Goal: Task Accomplishment & Management: Use online tool/utility

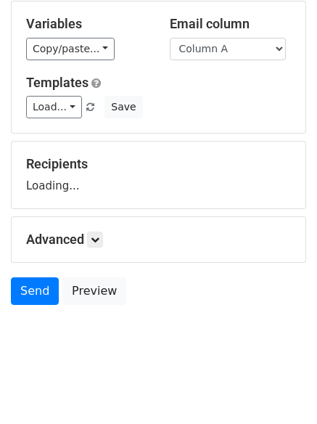
scroll to position [82, 0]
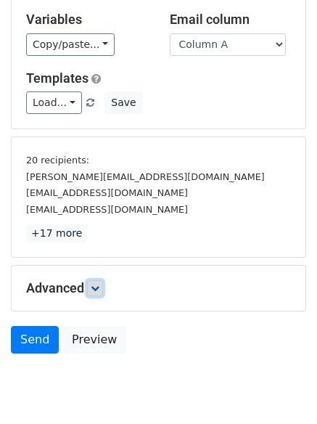
click at [99, 290] on icon at bounding box center [95, 288] width 9 height 9
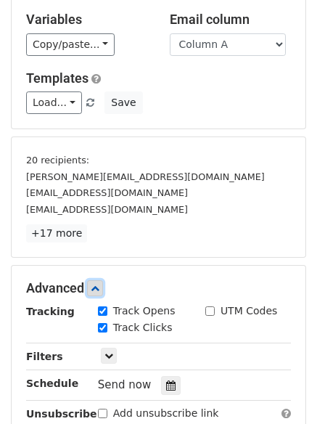
scroll to position [272, 0]
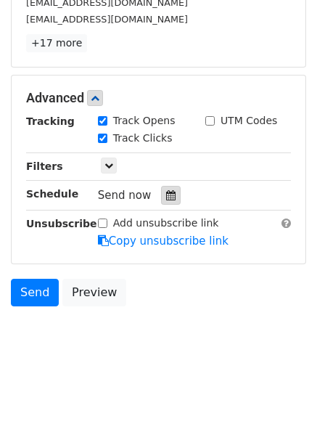
click at [161, 204] on div at bounding box center [171, 195] width 20 height 19
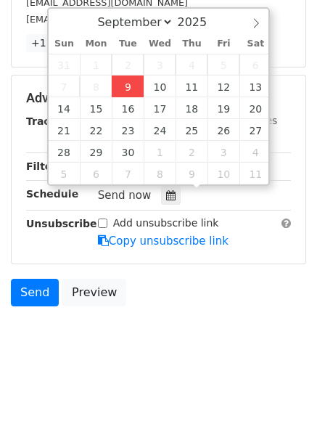
type input "2025-09-09 14:16"
type input "02"
type input "16"
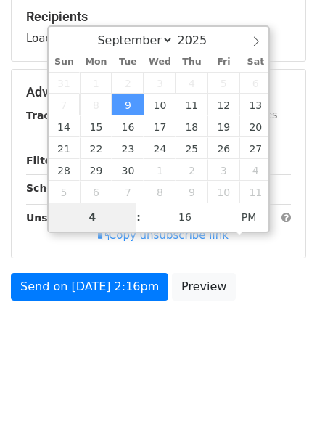
type input "4"
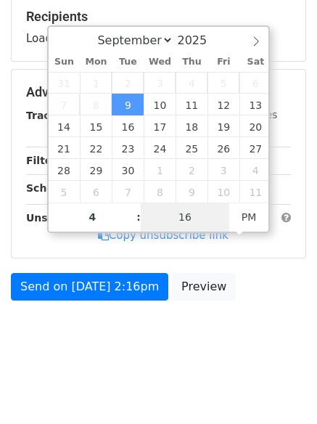
type input "2025-09-09 16:16"
type input "04"
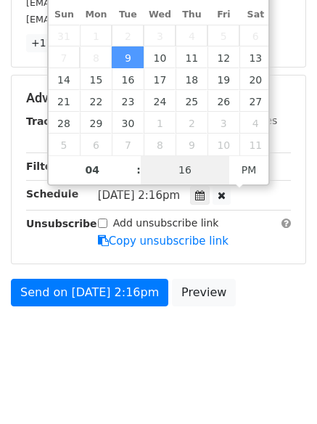
type input "1"
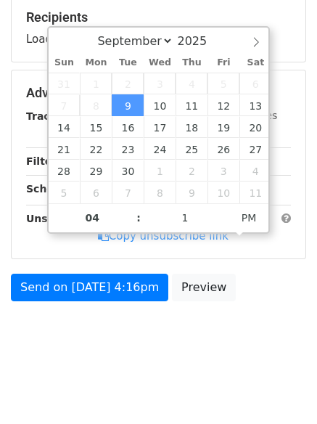
type input "2025-09-09 16:01"
click at [135, 370] on html "New Campaign Daily emails left: 50 Google Sheet: Regulars Variables Copy/paste.…" at bounding box center [158, 100] width 317 height 649
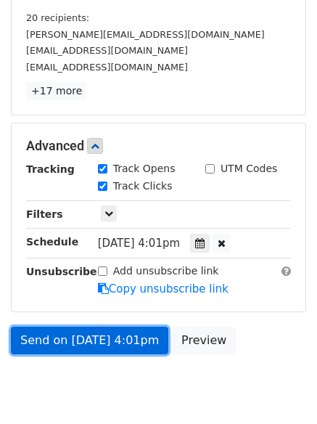
click at [89, 329] on link "Send on Sep 9 at 4:01pm" at bounding box center [89, 340] width 157 height 28
click at [85, 336] on link "Send on Sep 9 at 4:01pm" at bounding box center [89, 340] width 157 height 28
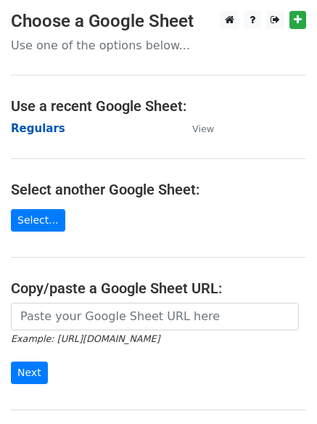
click at [25, 122] on strong "Regulars" at bounding box center [38, 128] width 54 height 13
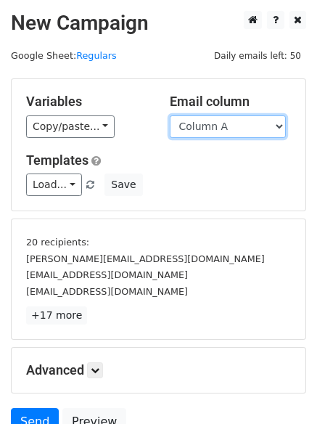
click at [207, 130] on select "Column A Column B Column C Column D Column E" at bounding box center [228, 126] width 116 height 22
select select "Column B"
click at [170, 115] on select "Column A Column B Column C Column D Column E" at bounding box center [228, 126] width 116 height 22
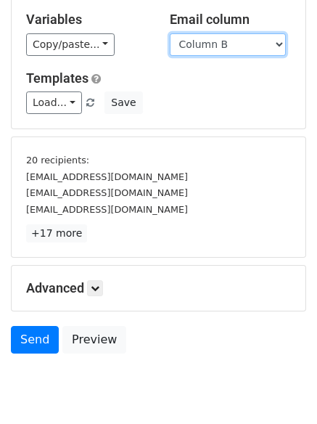
scroll to position [135, 0]
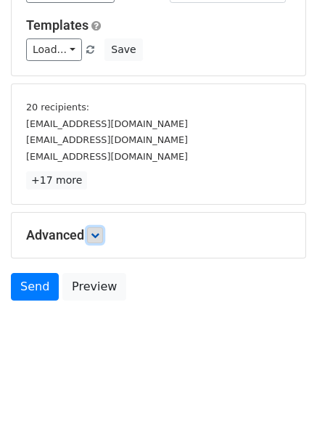
click at [98, 229] on link at bounding box center [95, 235] width 16 height 16
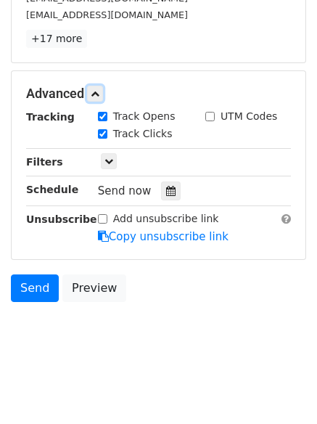
scroll to position [277, 0]
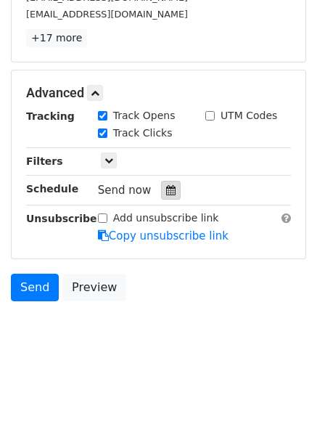
click at [164, 182] on div at bounding box center [171, 190] width 20 height 19
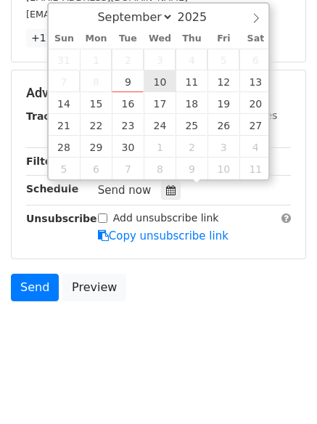
type input "2025-09-10 12:00"
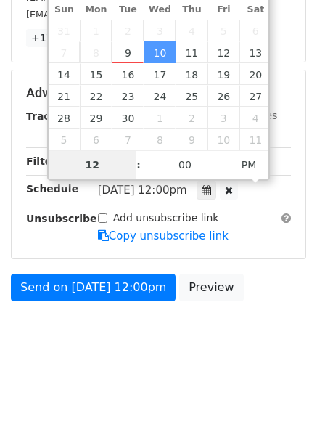
scroll to position [224, 0]
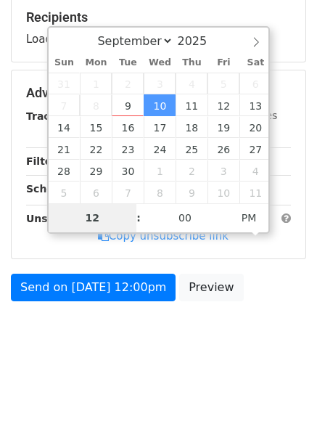
type input "5"
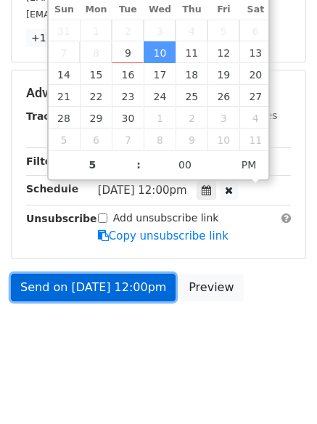
type input "2025-09-10 17:00"
click at [78, 282] on link "Send on Sep 10 at 12:00pm" at bounding box center [93, 287] width 165 height 28
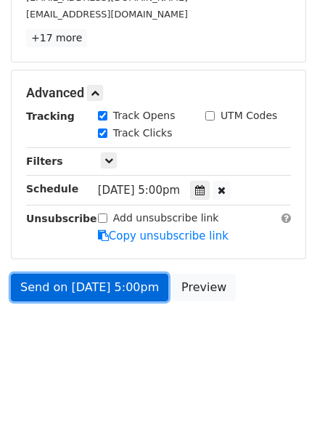
click at [78, 282] on link "Send on Sep 10 at 5:00pm" at bounding box center [89, 287] width 157 height 28
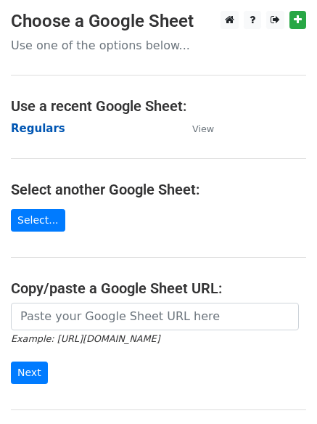
click at [27, 125] on strong "Regulars" at bounding box center [38, 128] width 54 height 13
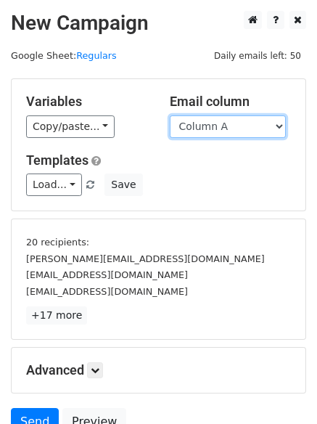
click at [205, 128] on select "Column A Column B Column C Column D Column E" at bounding box center [228, 126] width 116 height 22
select select "Column C"
click at [170, 115] on select "Column A Column B Column C Column D Column E" at bounding box center [228, 126] width 116 height 22
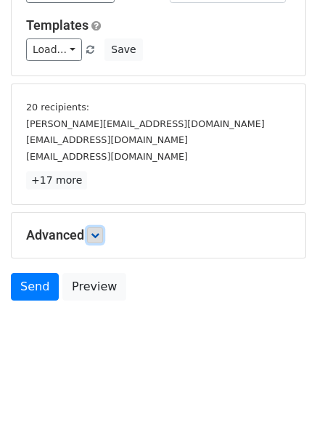
click at [96, 227] on link at bounding box center [95, 235] width 16 height 16
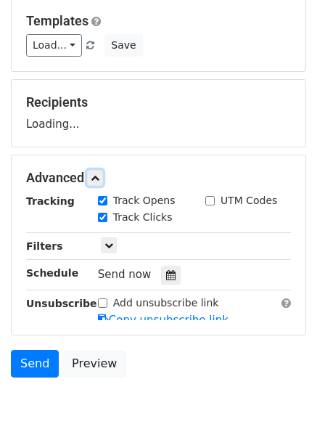
scroll to position [224, 0]
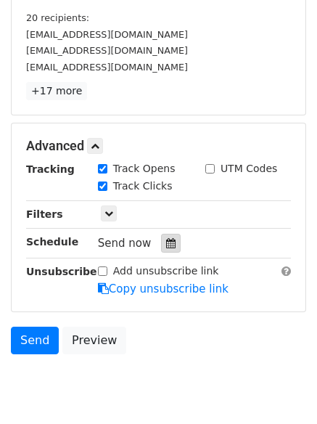
click at [166, 239] on icon at bounding box center [170, 243] width 9 height 10
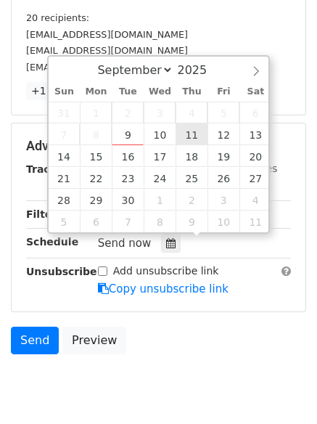
type input "[DATE] 12:00"
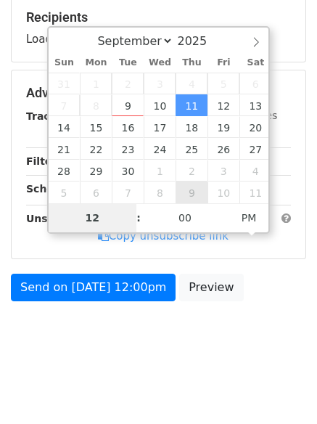
type input "6"
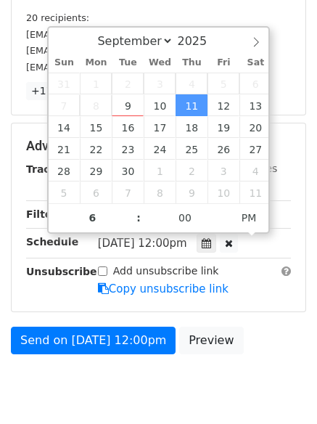
type input "[DATE] 18:00"
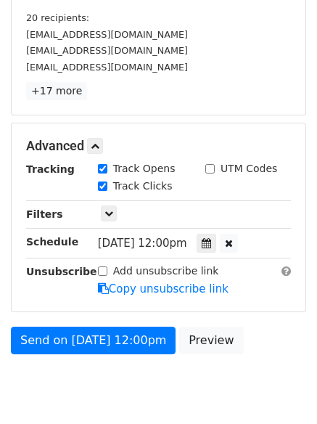
click at [131, 390] on body "New Campaign Daily emails left: 50 Google Sheet: Regulars Variables Copy/paste.…" at bounding box center [158, 103] width 317 height 633
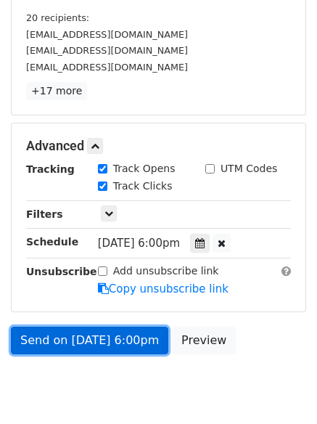
click at [102, 337] on link "Send on [DATE] 6:00pm" at bounding box center [89, 340] width 157 height 28
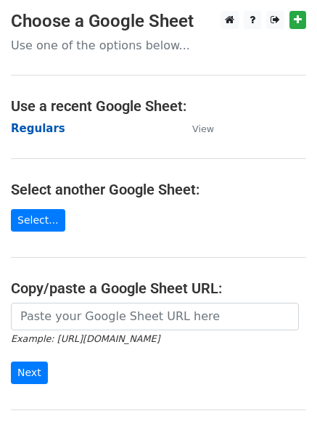
click at [30, 133] on strong "Regulars" at bounding box center [38, 128] width 54 height 13
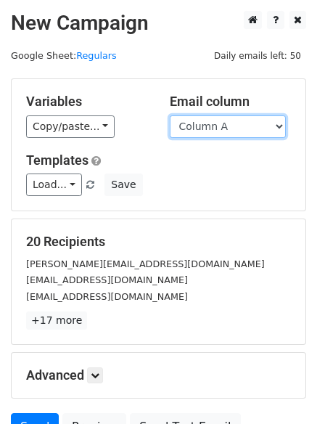
click at [221, 129] on select "Column A Column B Column C Column D Column E" at bounding box center [228, 126] width 116 height 22
select select "Column D"
click at [170, 115] on select "Column A Column B Column C Column D Column E" at bounding box center [228, 126] width 116 height 22
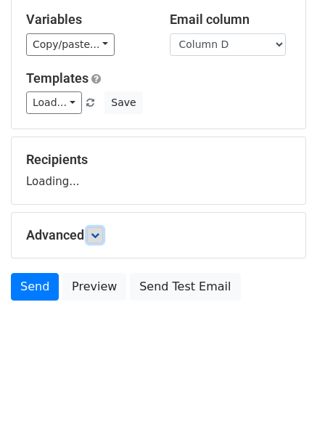
click at [96, 234] on icon at bounding box center [95, 235] width 9 height 9
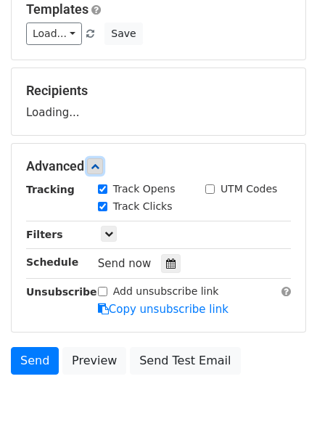
scroll to position [224, 0]
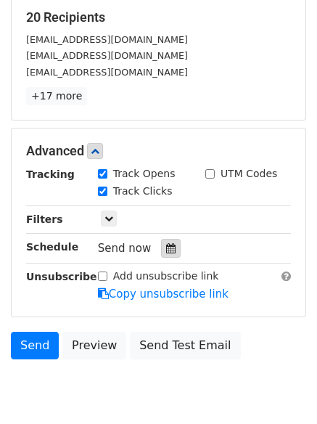
click at [166, 247] on icon at bounding box center [170, 248] width 9 height 10
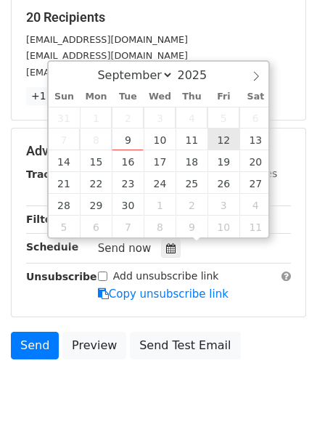
type input "2025-09-12 12:00"
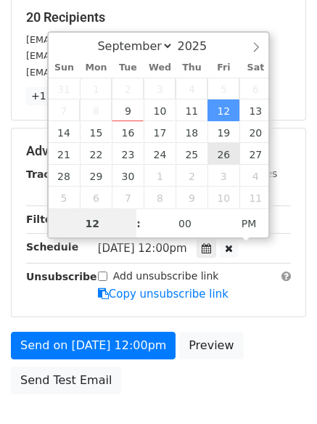
scroll to position [1, 0]
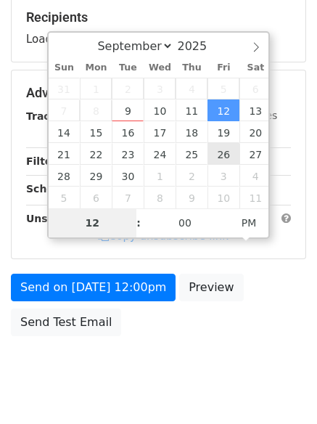
type input "7"
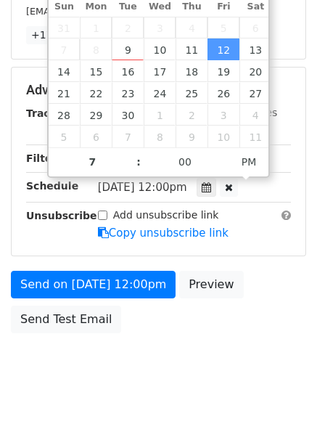
type input "2025-09-12 19:00"
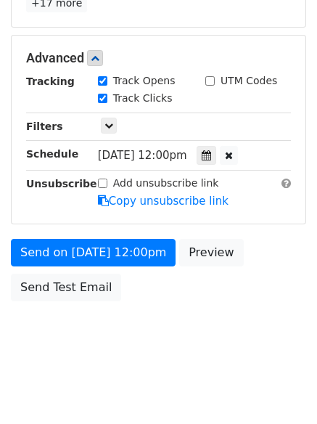
click at [149, 387] on html "New Campaign Daily emails left: 50 Google Sheet: Regulars Variables Copy/paste.…" at bounding box center [158, 53] width 317 height 741
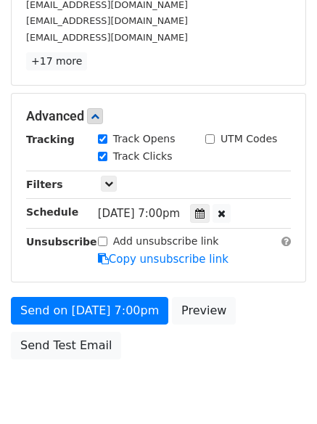
scroll to position [317, 0]
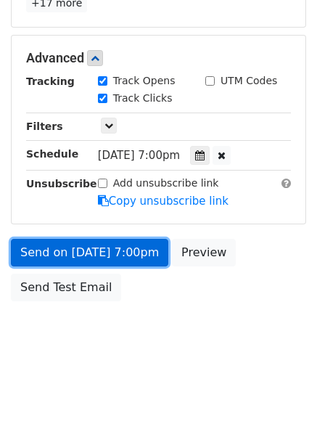
click at [84, 245] on link "Send on Sep 12 at 7:00pm" at bounding box center [89, 253] width 157 height 28
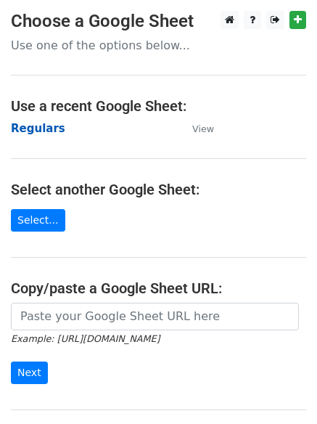
click at [32, 125] on strong "Regulars" at bounding box center [38, 128] width 54 height 13
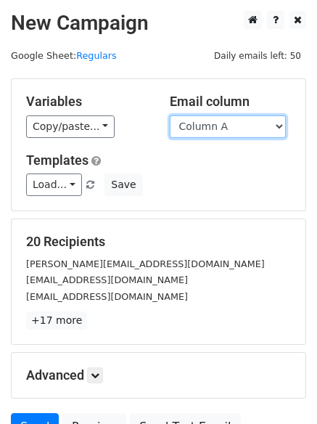
click at [217, 126] on select "Column A Column B Column C Column D Column E" at bounding box center [228, 126] width 116 height 22
select select "Column E"
click at [170, 115] on select "Column A Column B Column C Column D Column E" at bounding box center [228, 126] width 116 height 22
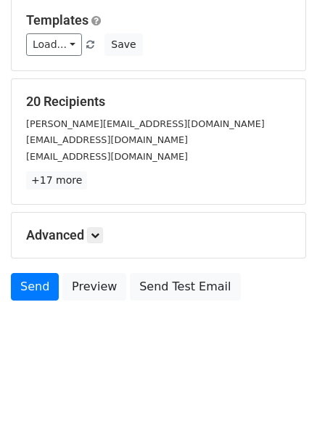
click at [96, 245] on div "Advanced Tracking Track Opens UTM Codes Track Clicks Filters Only include sprea…" at bounding box center [159, 235] width 294 height 45
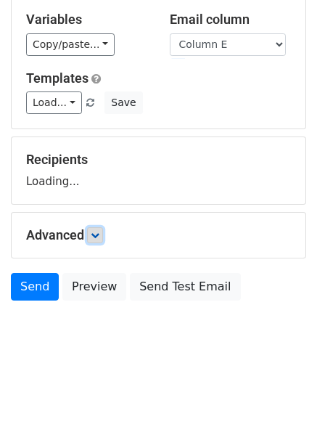
click at [98, 236] on icon at bounding box center [95, 235] width 9 height 9
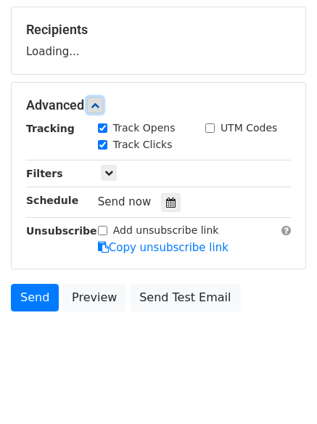
scroll to position [215, 0]
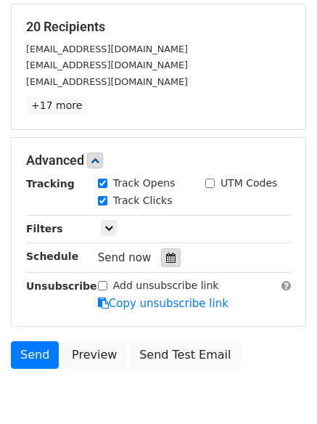
click at [166, 261] on icon at bounding box center [170, 257] width 9 height 10
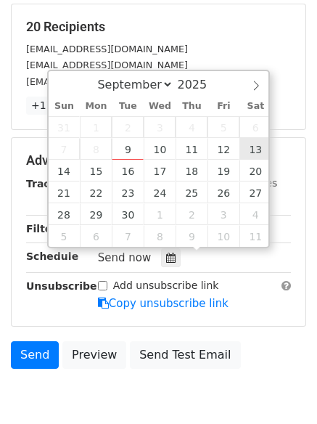
type input "[DATE] 12:00"
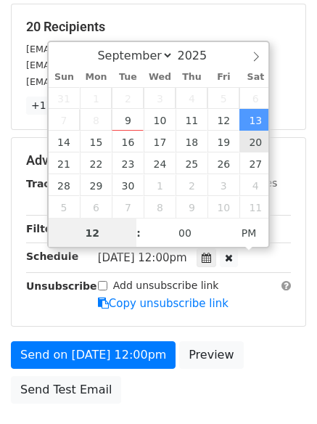
scroll to position [1, 0]
type input "8"
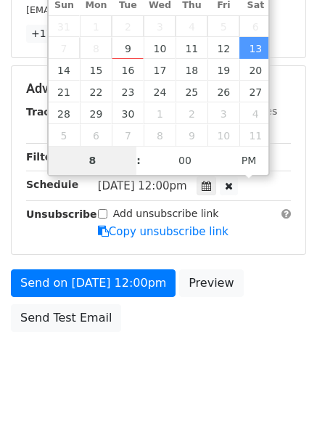
scroll to position [317, 0]
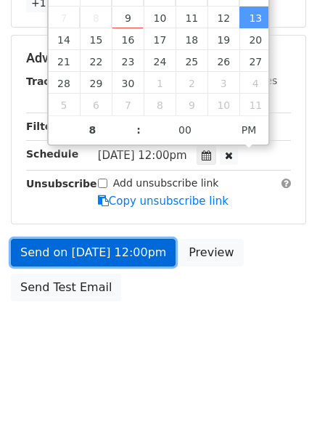
type input "2025-09-13 20:00"
click at [104, 249] on link "Send on Sep 13 at 12:00pm" at bounding box center [93, 253] width 165 height 28
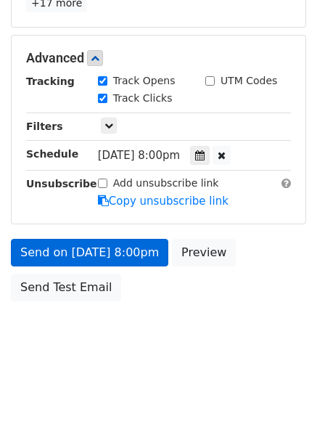
scroll to position [259, 0]
